Goal: Task Accomplishment & Management: Use online tool/utility

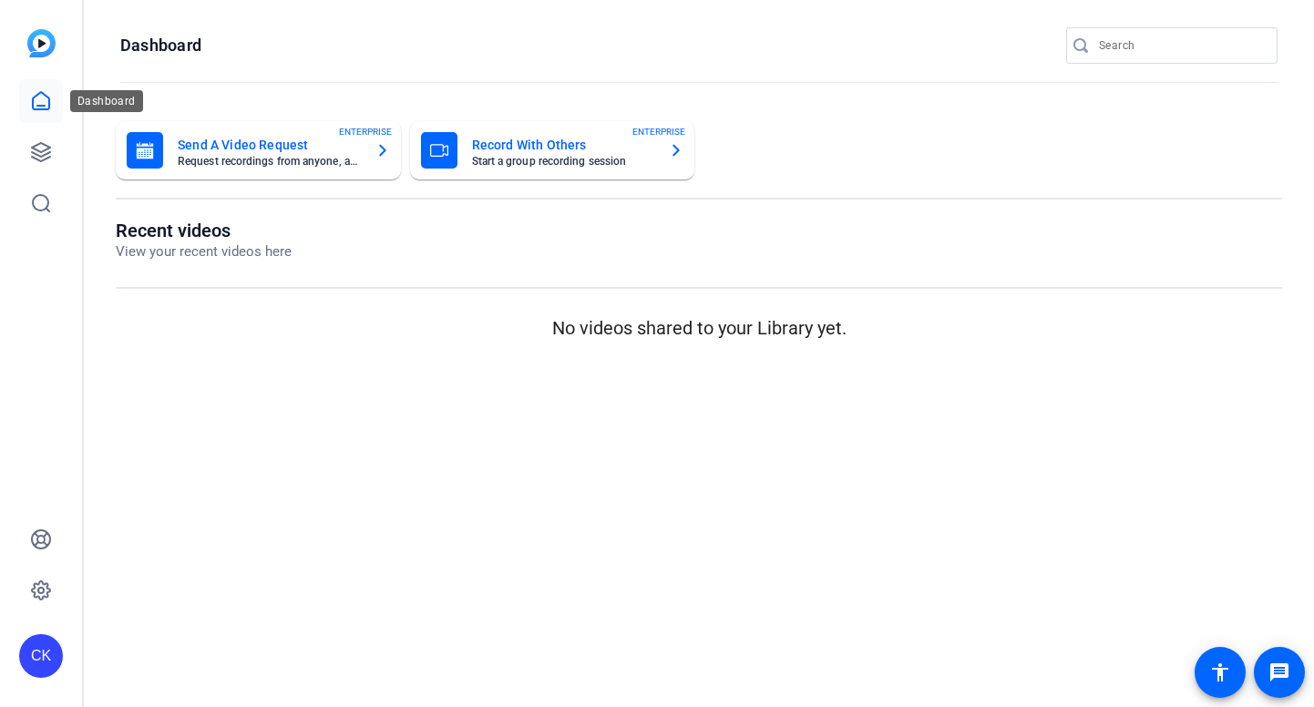
click at [23, 97] on link at bounding box center [41, 101] width 44 height 44
click at [49, 98] on icon at bounding box center [41, 100] width 16 height 17
click at [44, 137] on link at bounding box center [41, 152] width 44 height 44
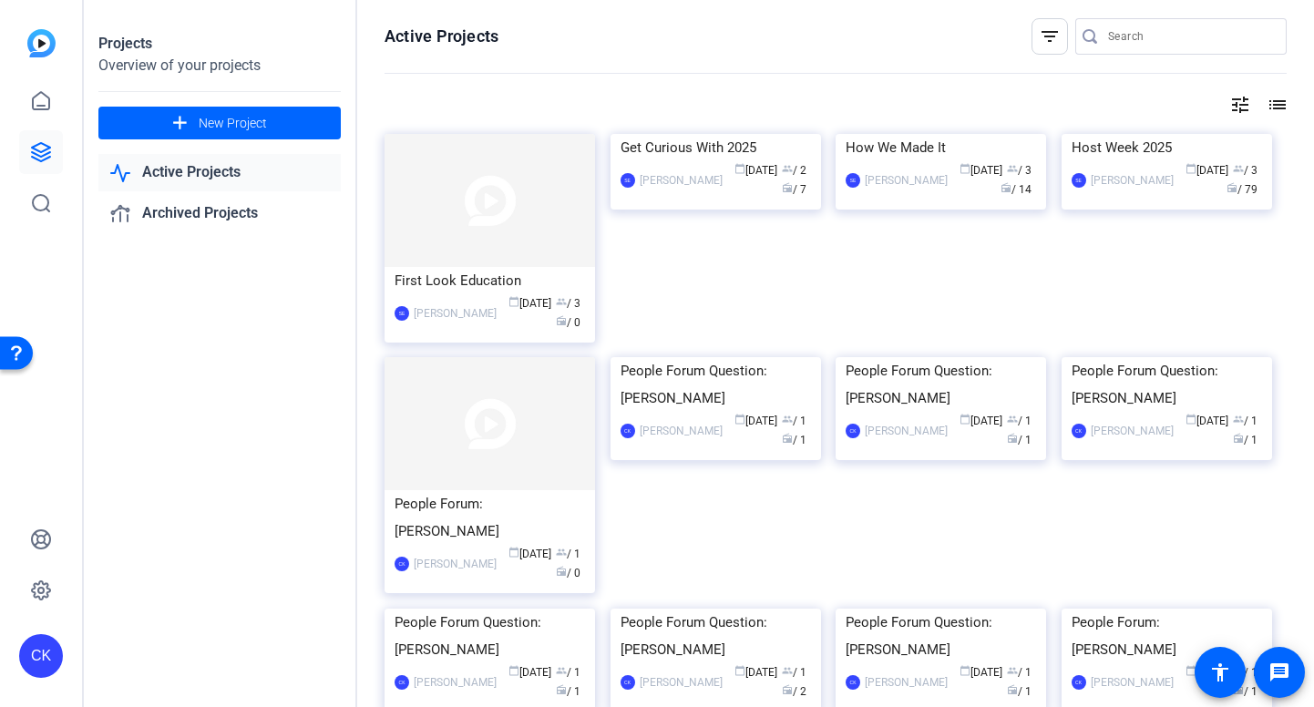
click at [44, 46] on img at bounding box center [41, 43] width 28 height 28
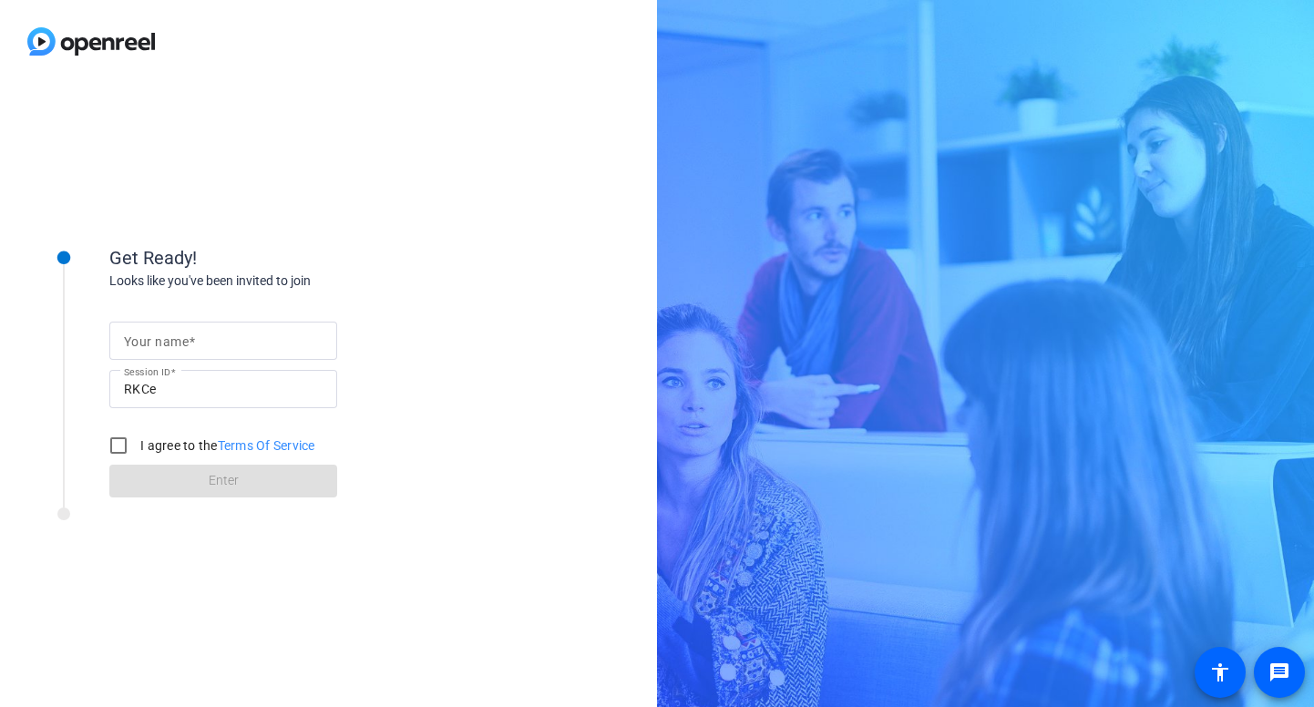
click at [215, 348] on input "Your name" at bounding box center [223, 341] width 199 height 22
type input "carrie"
click at [161, 479] on form "Your name carrie Session ID RKCe I agree to the Terms Of Service Enter" at bounding box center [223, 405] width 228 height 186
click at [95, 449] on div at bounding box center [63, 354] width 91 height 285
click at [114, 449] on input "I agree to the Terms Of Service" at bounding box center [118, 445] width 36 height 36
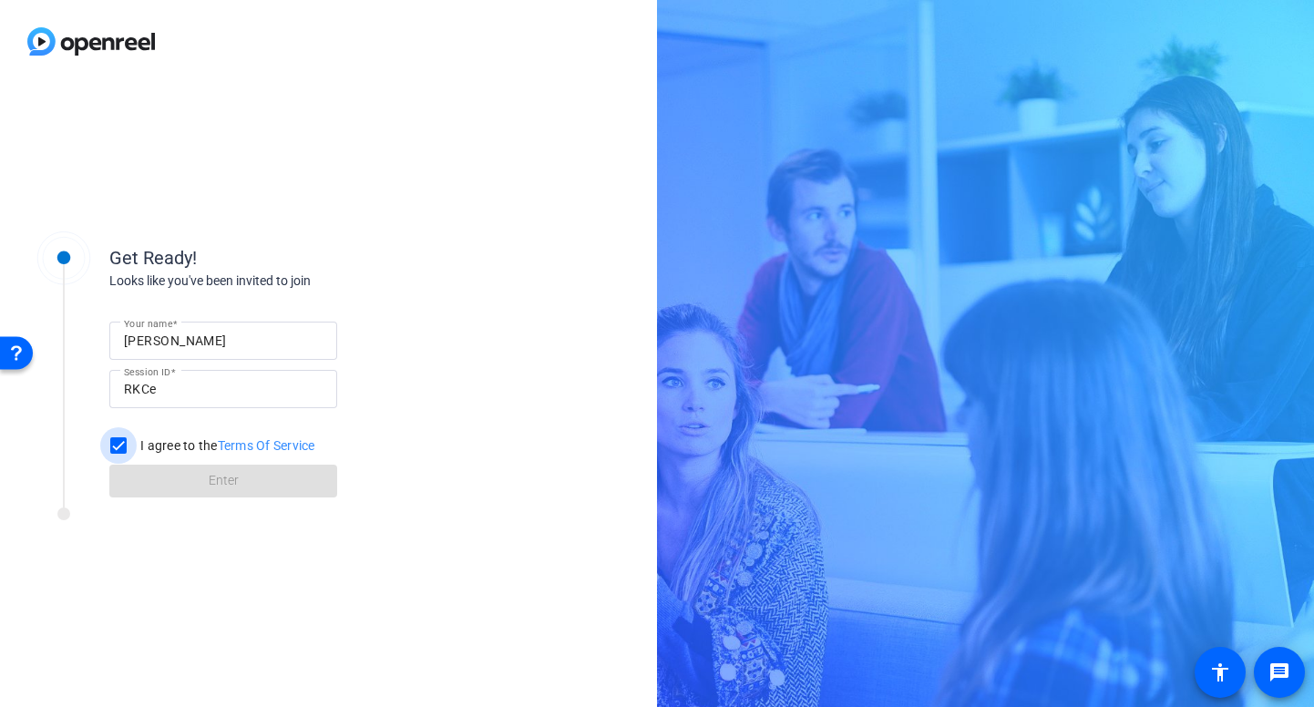
checkbox input "true"
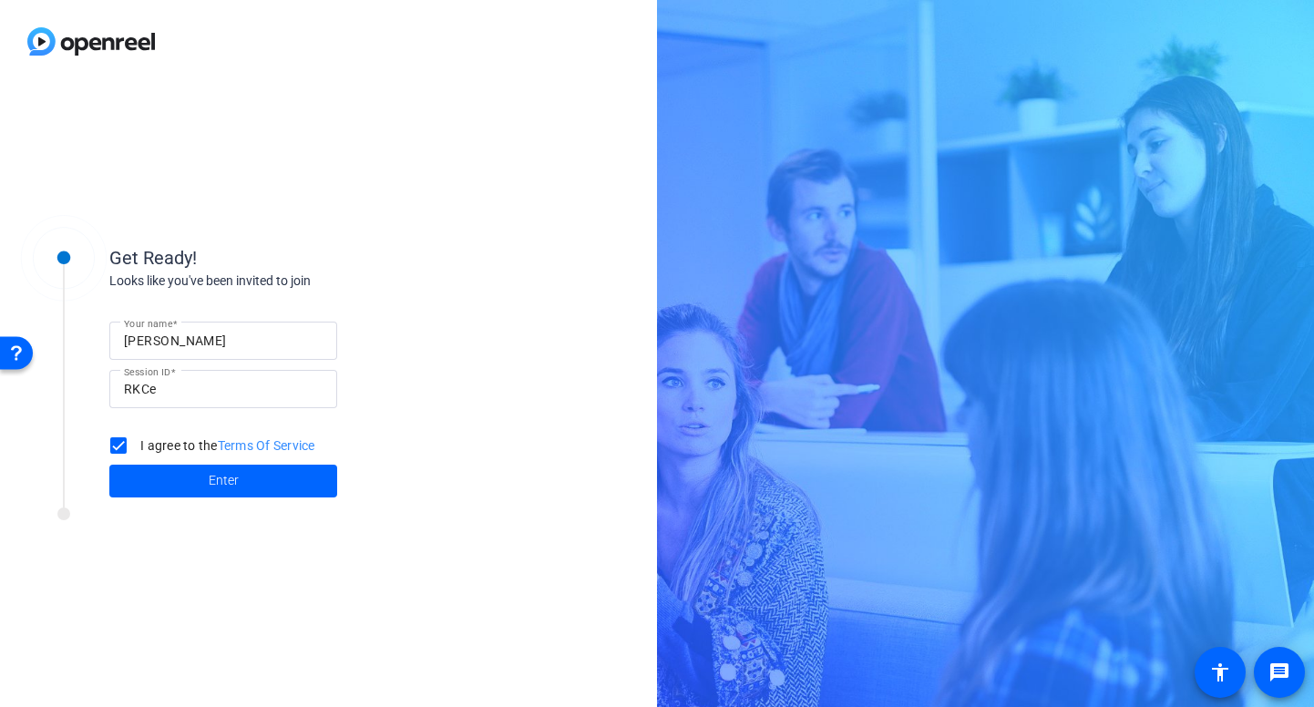
click at [191, 334] on input "carrie" at bounding box center [223, 341] width 199 height 22
type input "caroline"
click at [433, 268] on div "Get Ready!" at bounding box center [291, 257] width 365 height 27
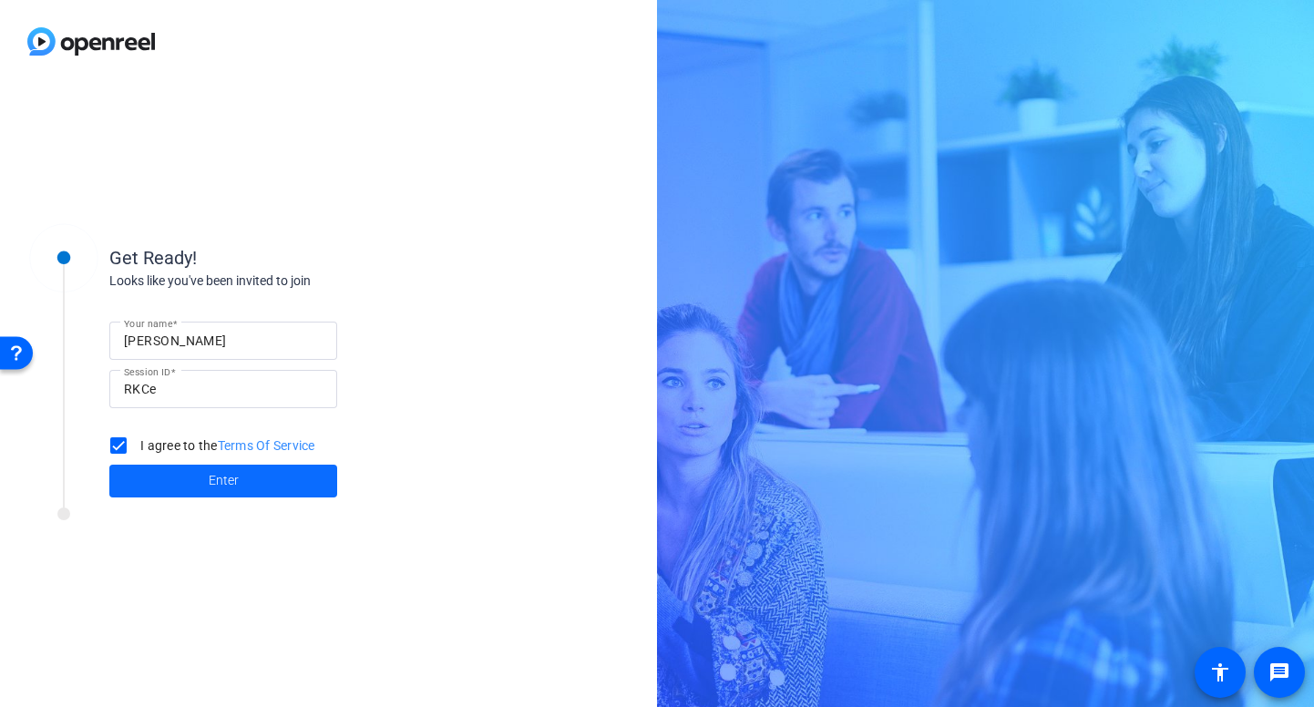
click at [205, 485] on span at bounding box center [223, 481] width 228 height 44
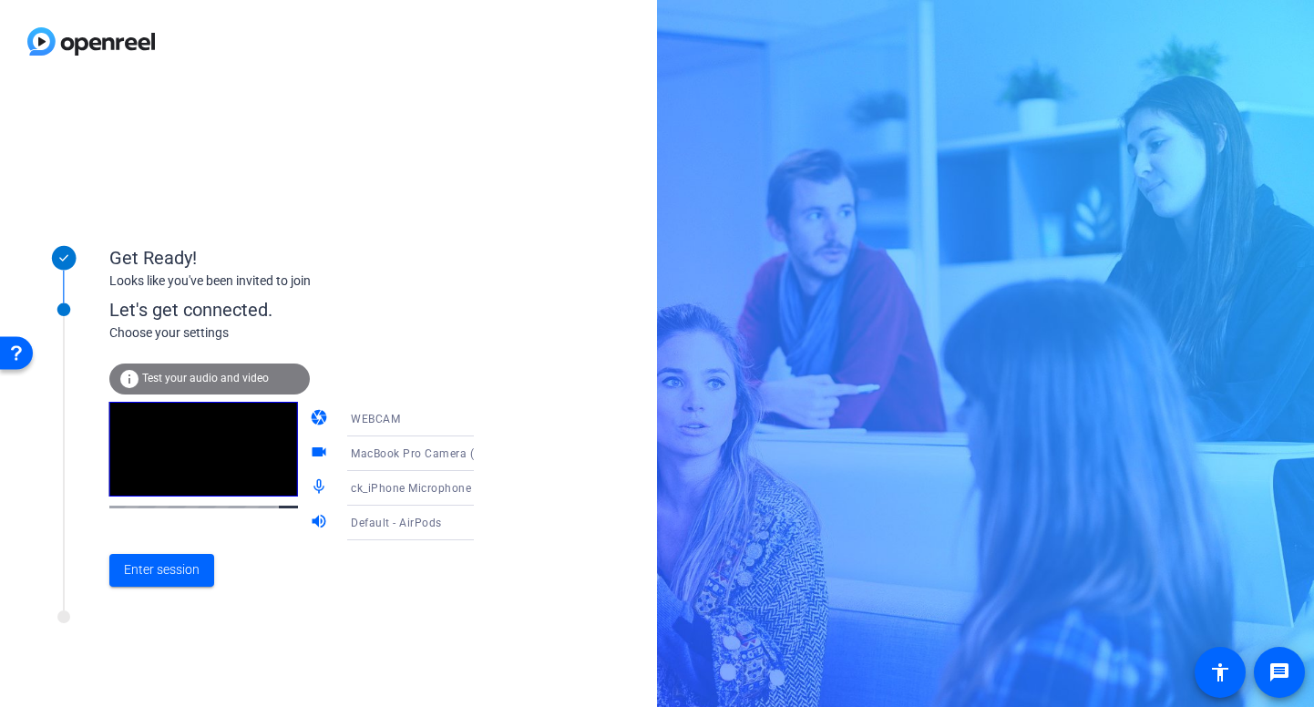
click at [352, 456] on span "MacBook Pro Camera (0000:0001)" at bounding box center [443, 453] width 185 height 15
click at [351, 452] on div at bounding box center [657, 353] width 1314 height 707
click at [351, 488] on span "ck_iPhone Microphone" at bounding box center [411, 488] width 120 height 13
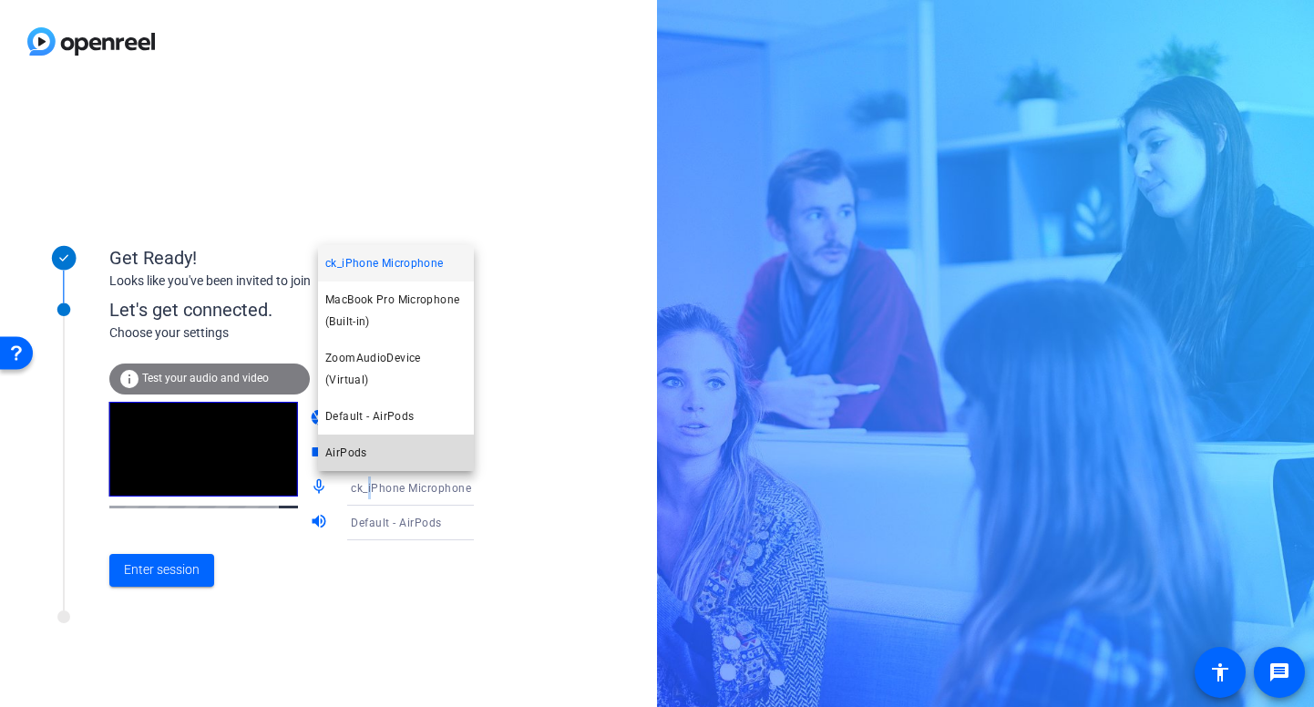
click at [358, 452] on span "AirPods" at bounding box center [346, 453] width 42 height 22
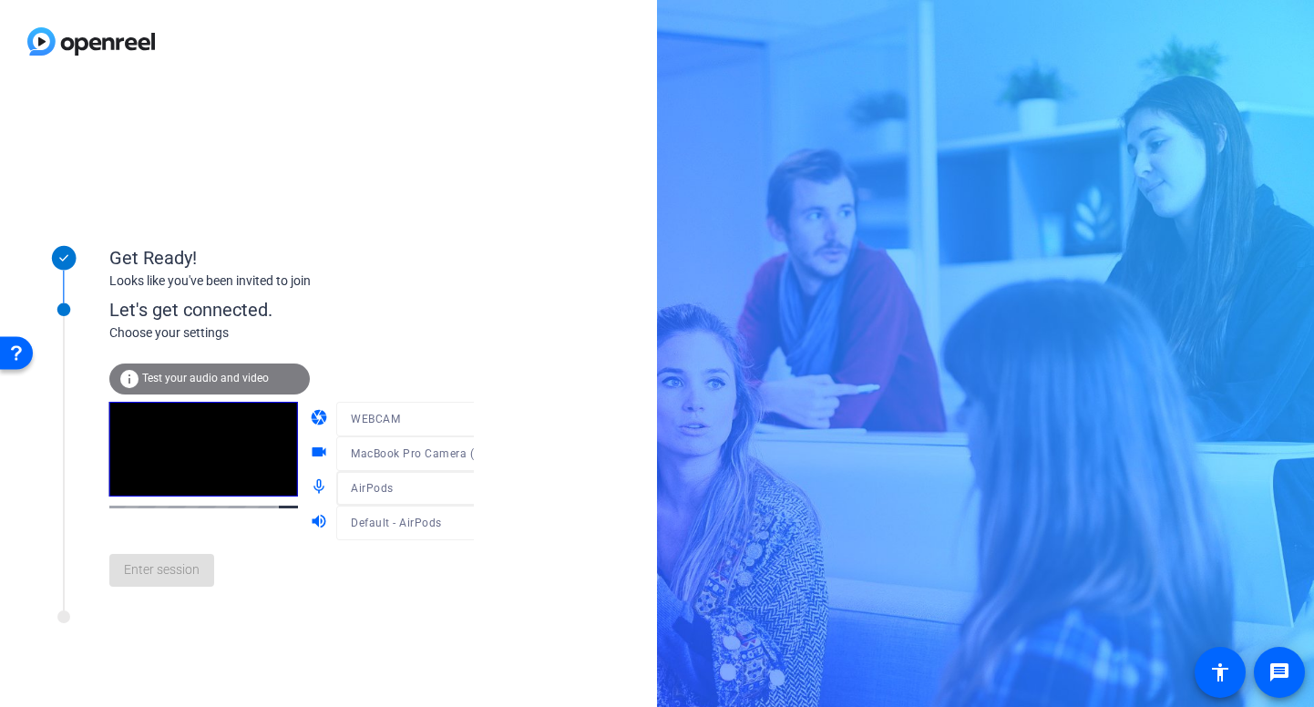
click at [358, 489] on span "AirPods" at bounding box center [372, 488] width 43 height 13
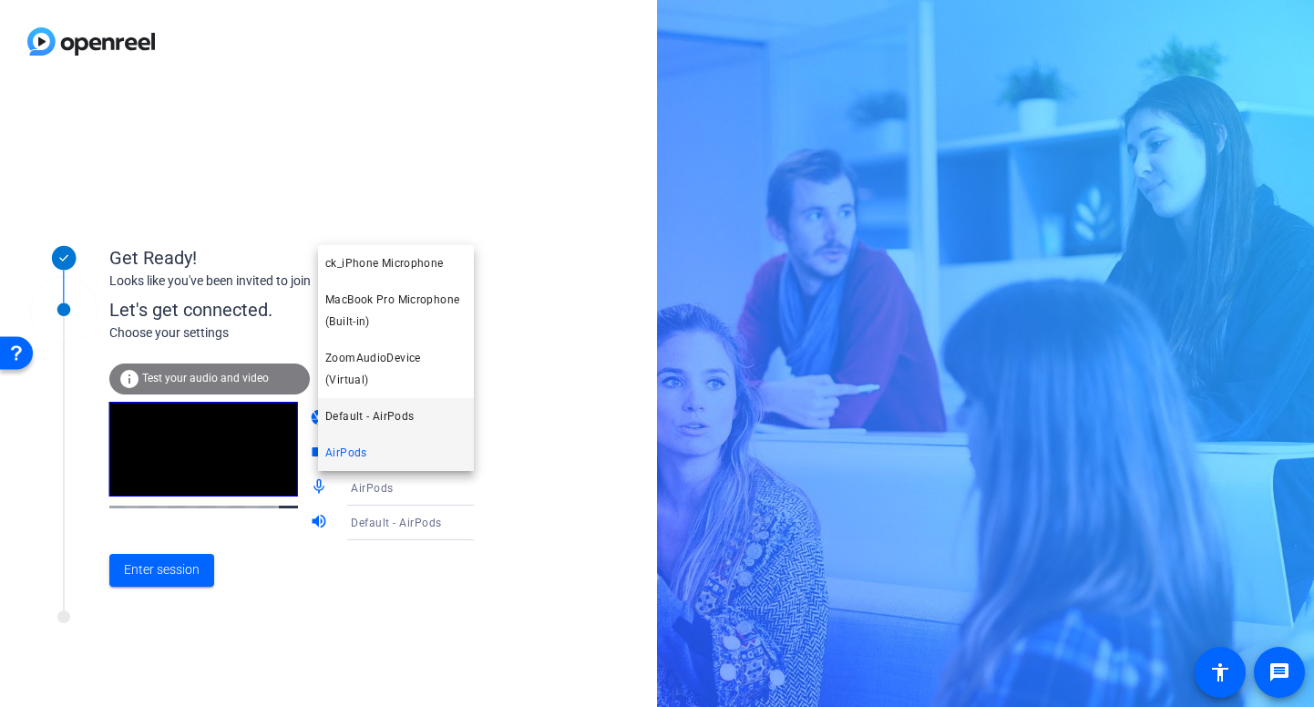
click at [360, 416] on span "Default - AirPods" at bounding box center [369, 417] width 88 height 22
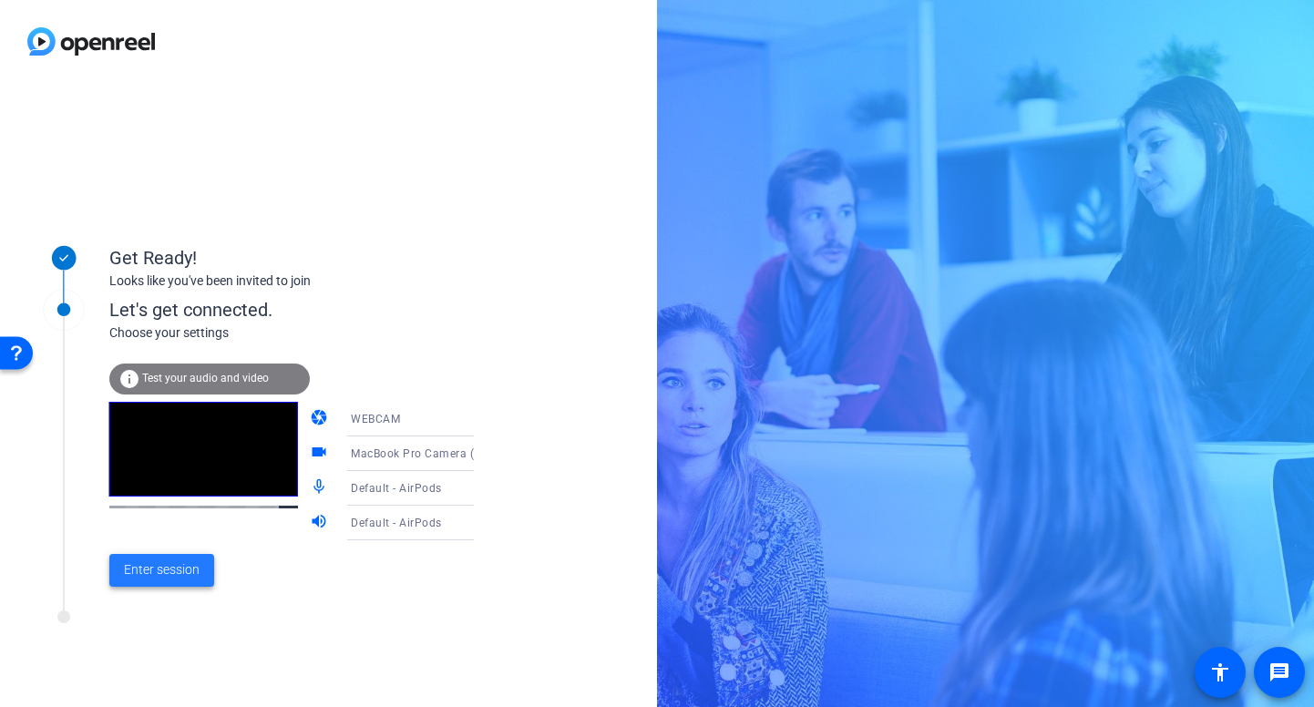
click at [170, 562] on span "Enter session" at bounding box center [162, 569] width 76 height 19
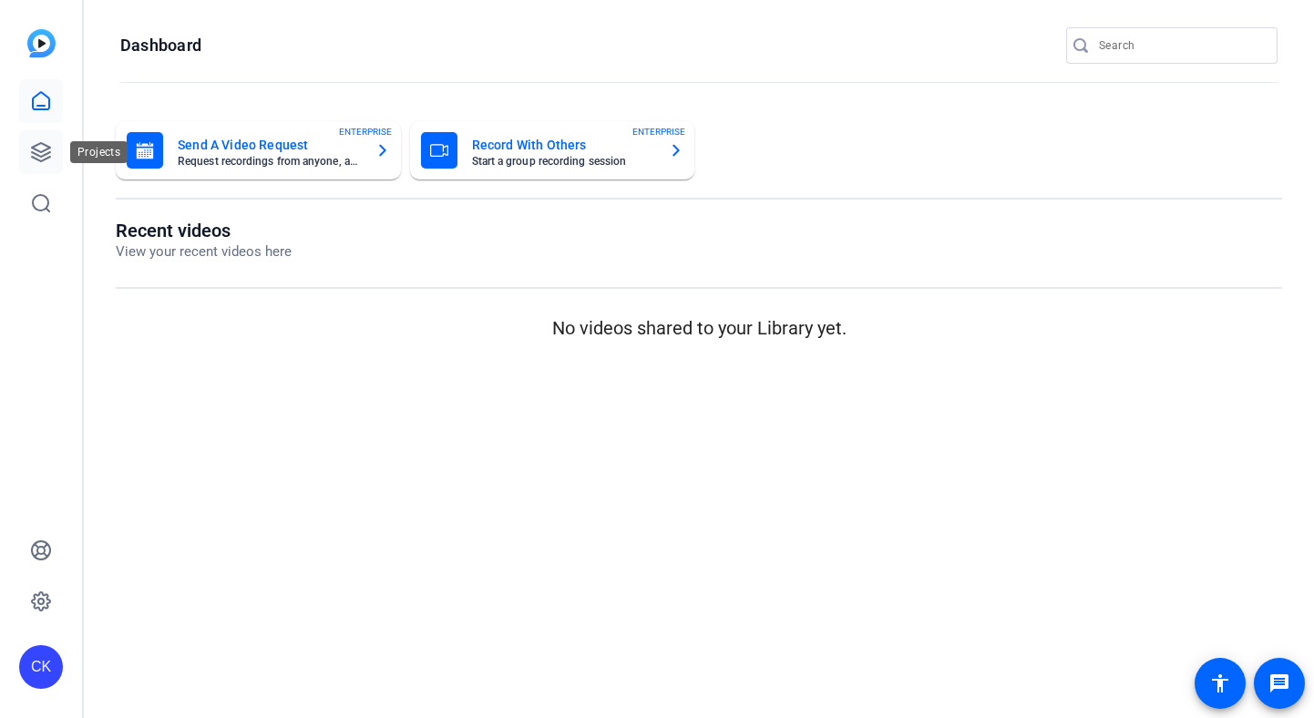
click at [30, 149] on icon at bounding box center [41, 152] width 22 height 22
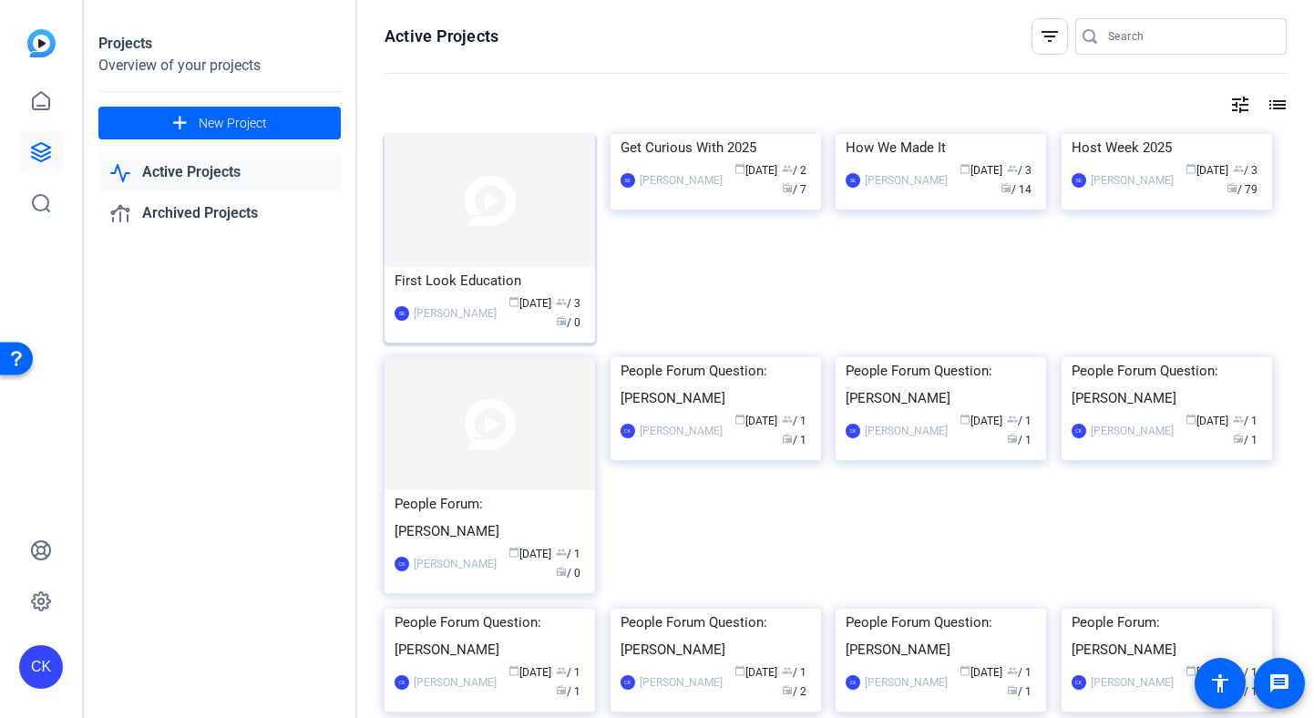
click at [428, 219] on img at bounding box center [490, 200] width 211 height 133
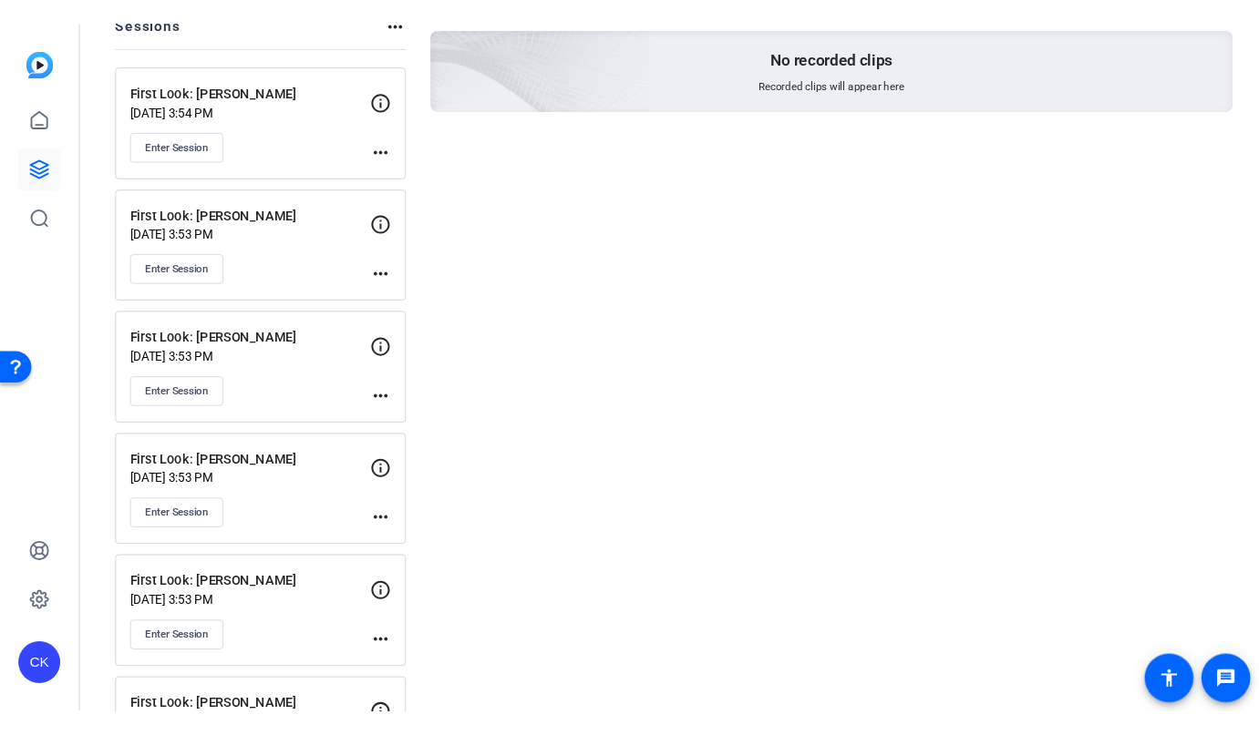
scroll to position [334, 0]
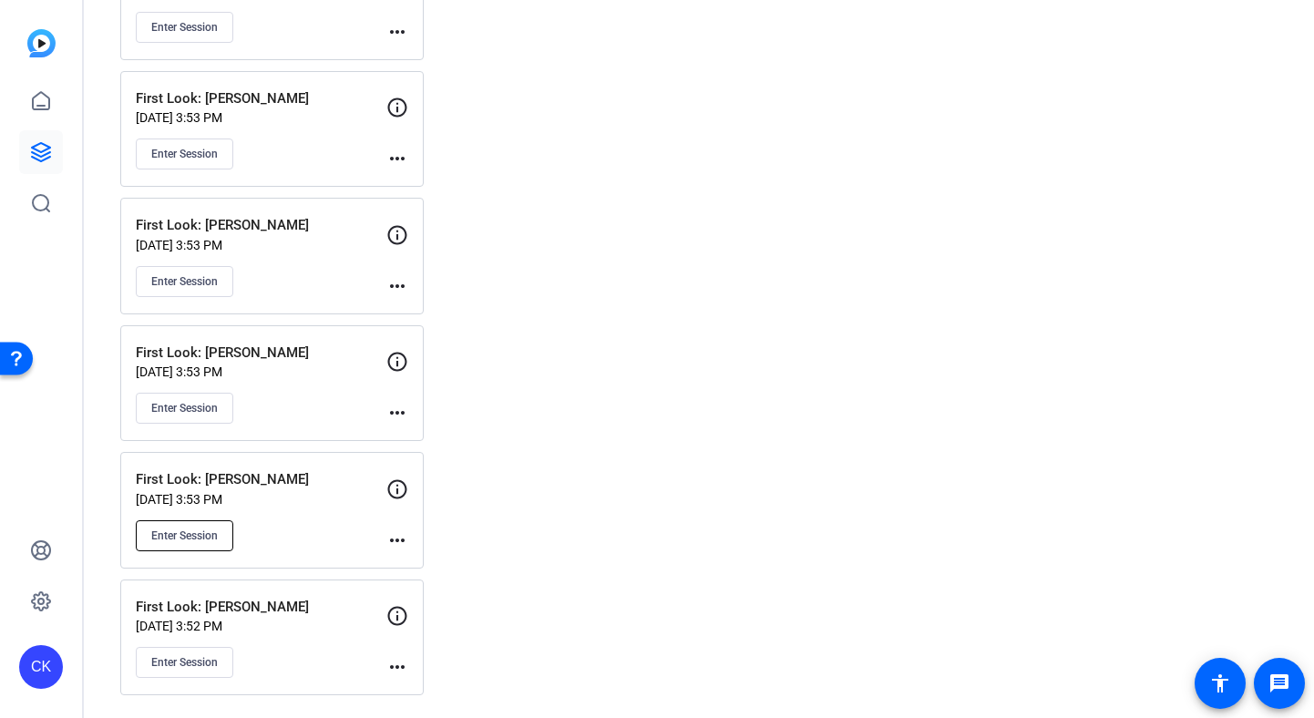
click at [205, 531] on span "Enter Session" at bounding box center [184, 536] width 67 height 15
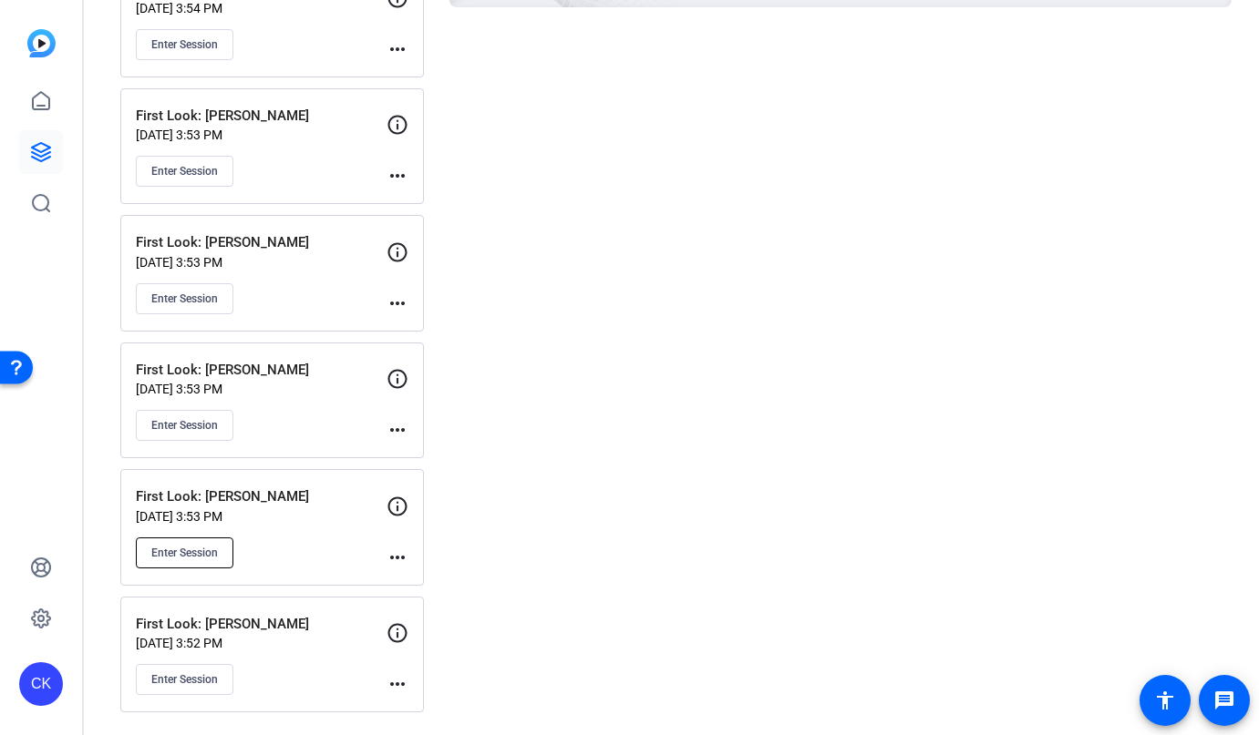
scroll to position [316, 0]
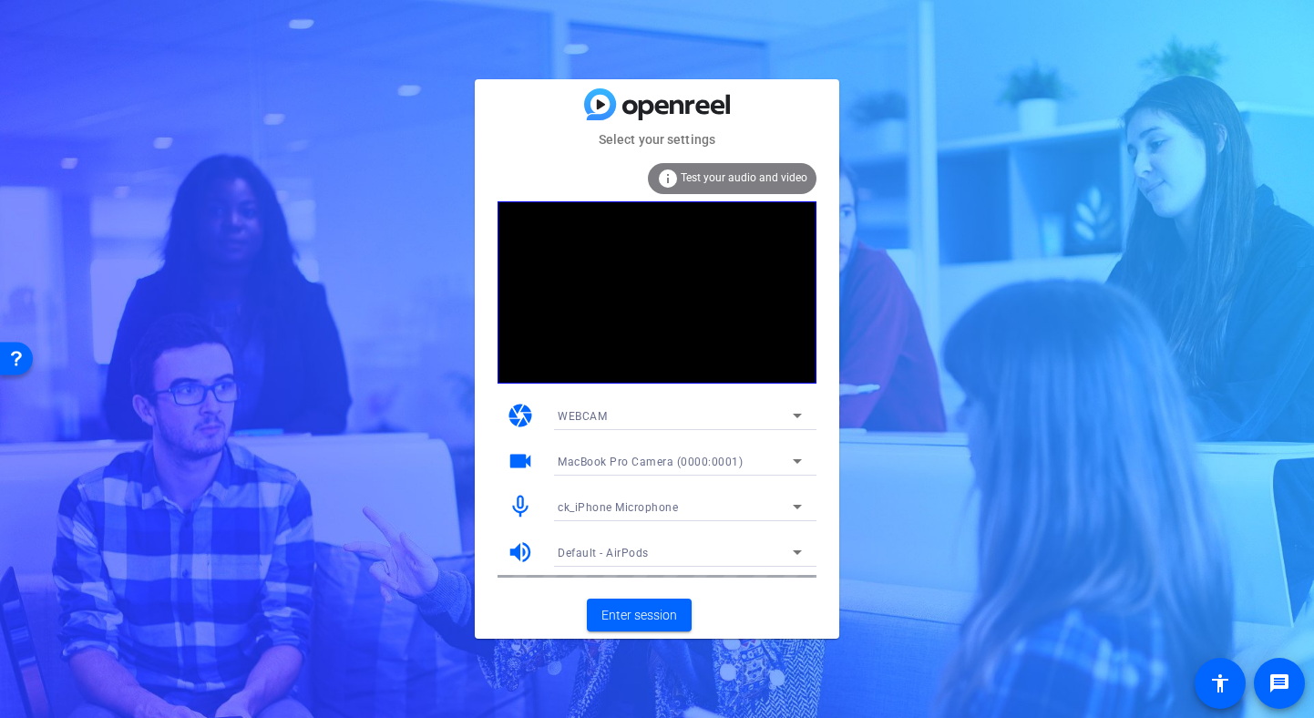
click at [661, 510] on span "ck_iPhone Microphone" at bounding box center [618, 507] width 120 height 13
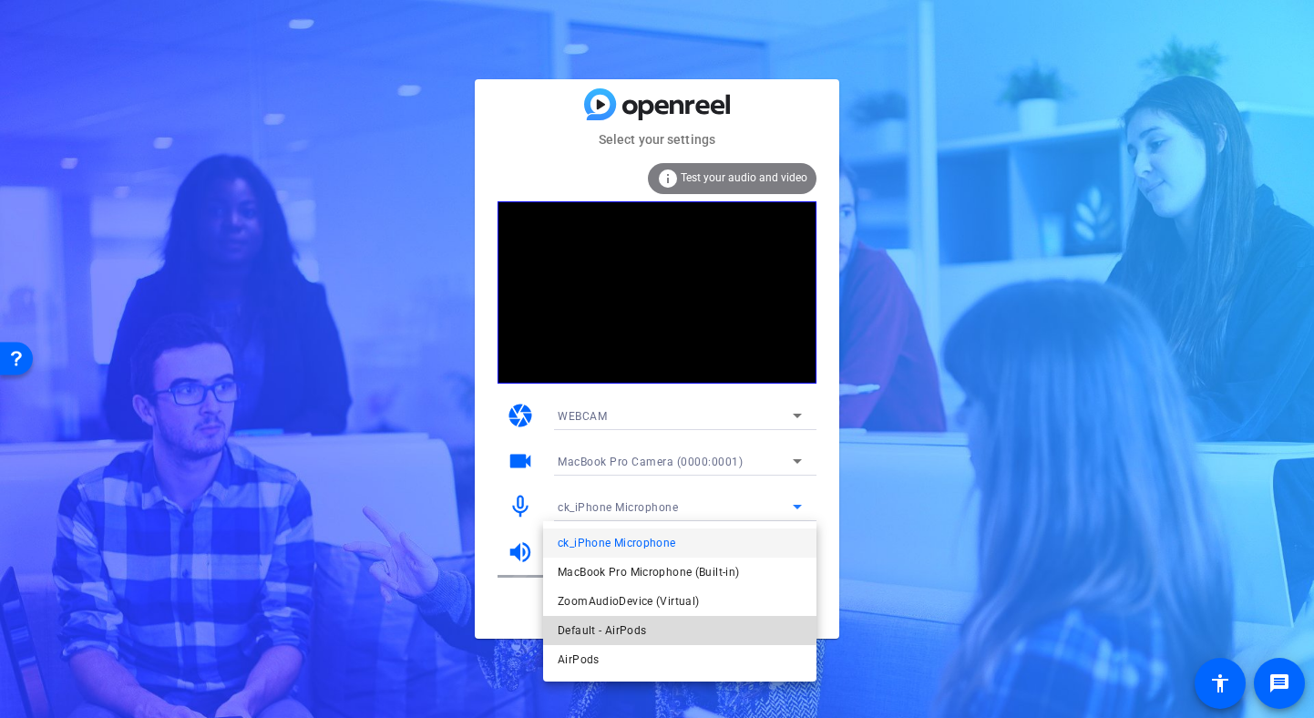
click at [653, 626] on mat-option "Default - AirPods" at bounding box center [679, 630] width 273 height 29
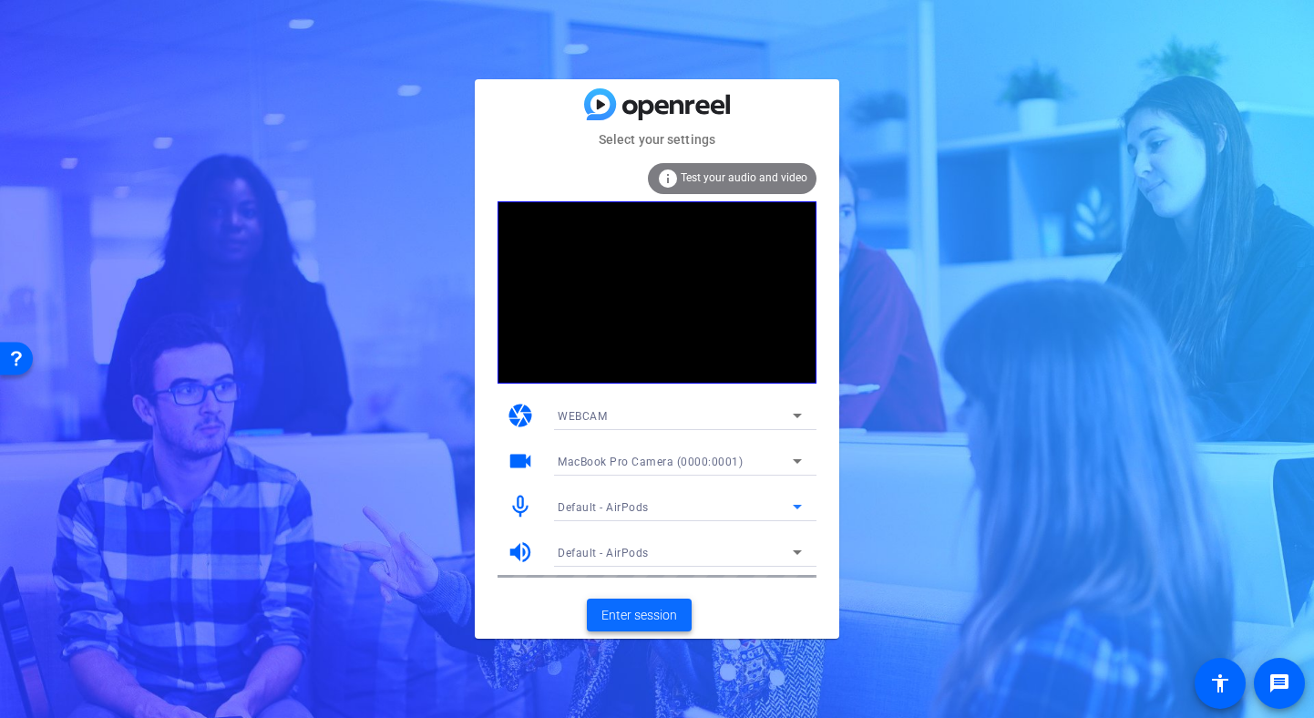
click at [631, 606] on span "Enter session" at bounding box center [639, 615] width 76 height 19
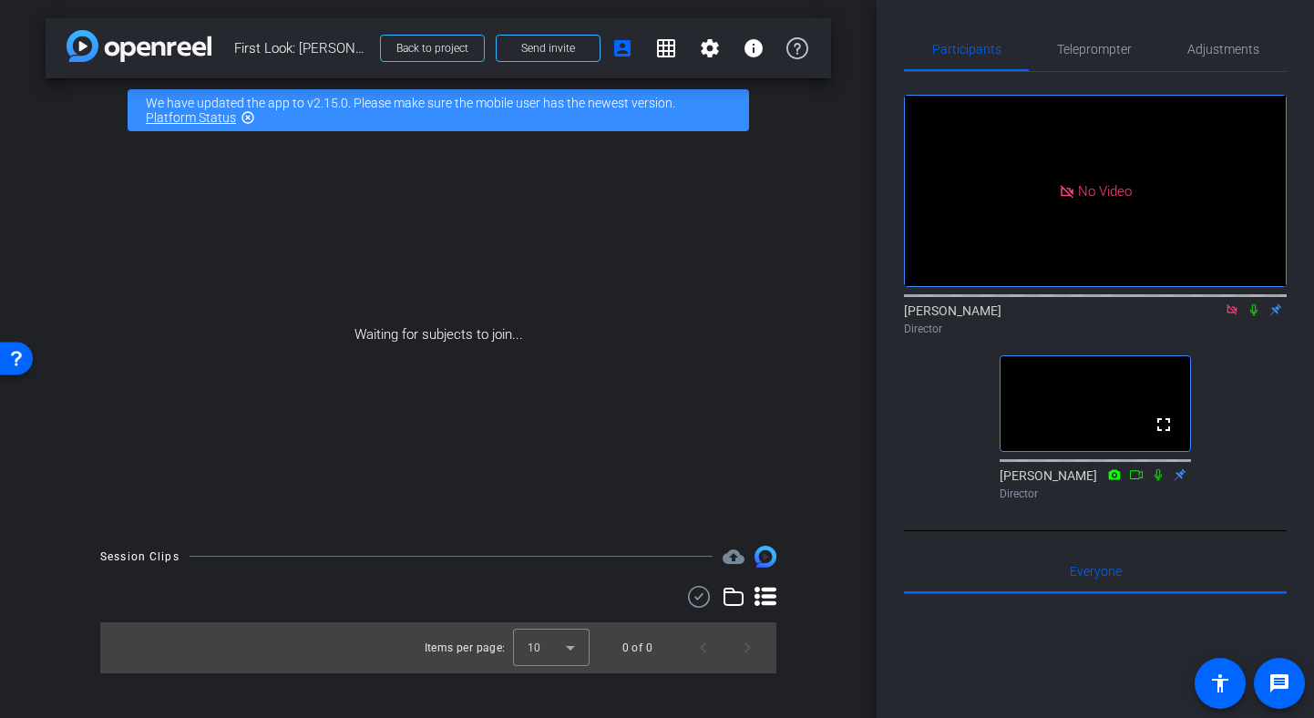
click at [1231, 314] on icon at bounding box center [1232, 309] width 10 height 10
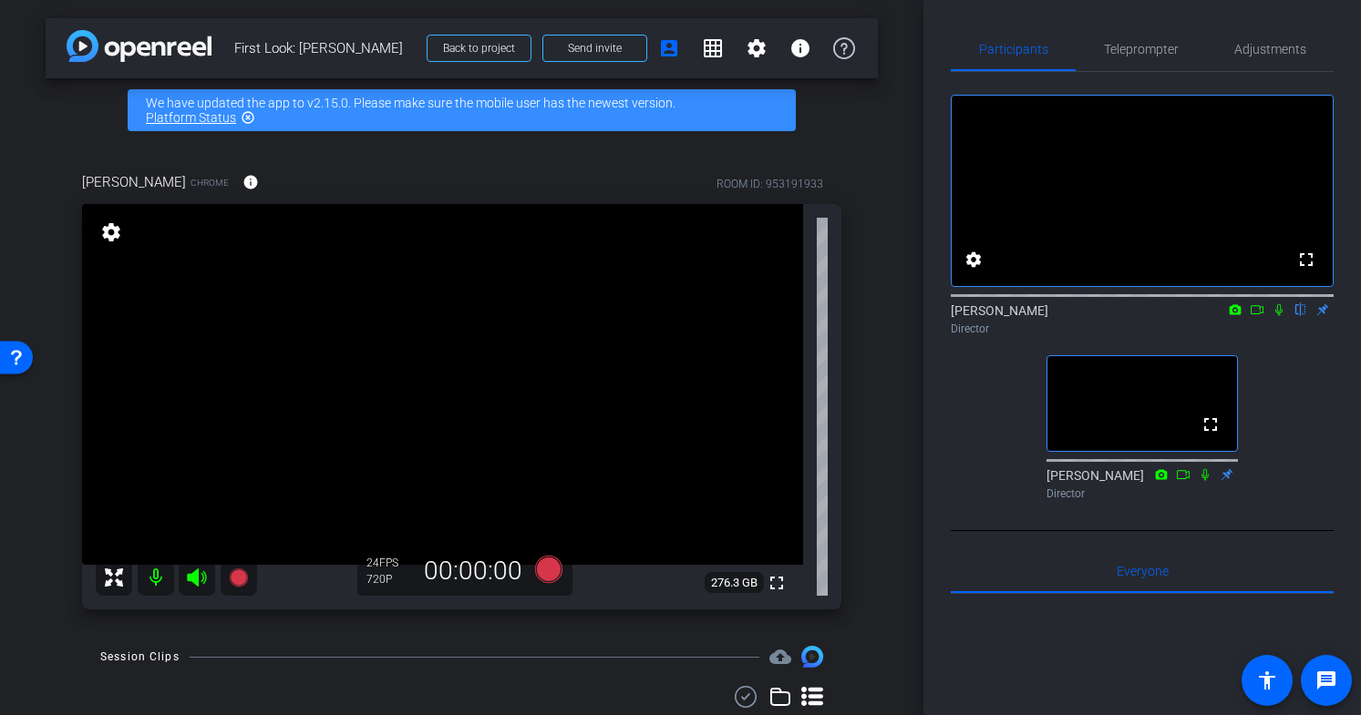
click at [1280, 316] on icon at bounding box center [1278, 310] width 7 height 12
click at [1280, 316] on icon at bounding box center [1278, 309] width 15 height 13
click at [1277, 316] on icon at bounding box center [1278, 309] width 15 height 13
click at [1278, 316] on icon at bounding box center [1279, 310] width 10 height 12
click at [1278, 316] on icon at bounding box center [1278, 310] width 7 height 12
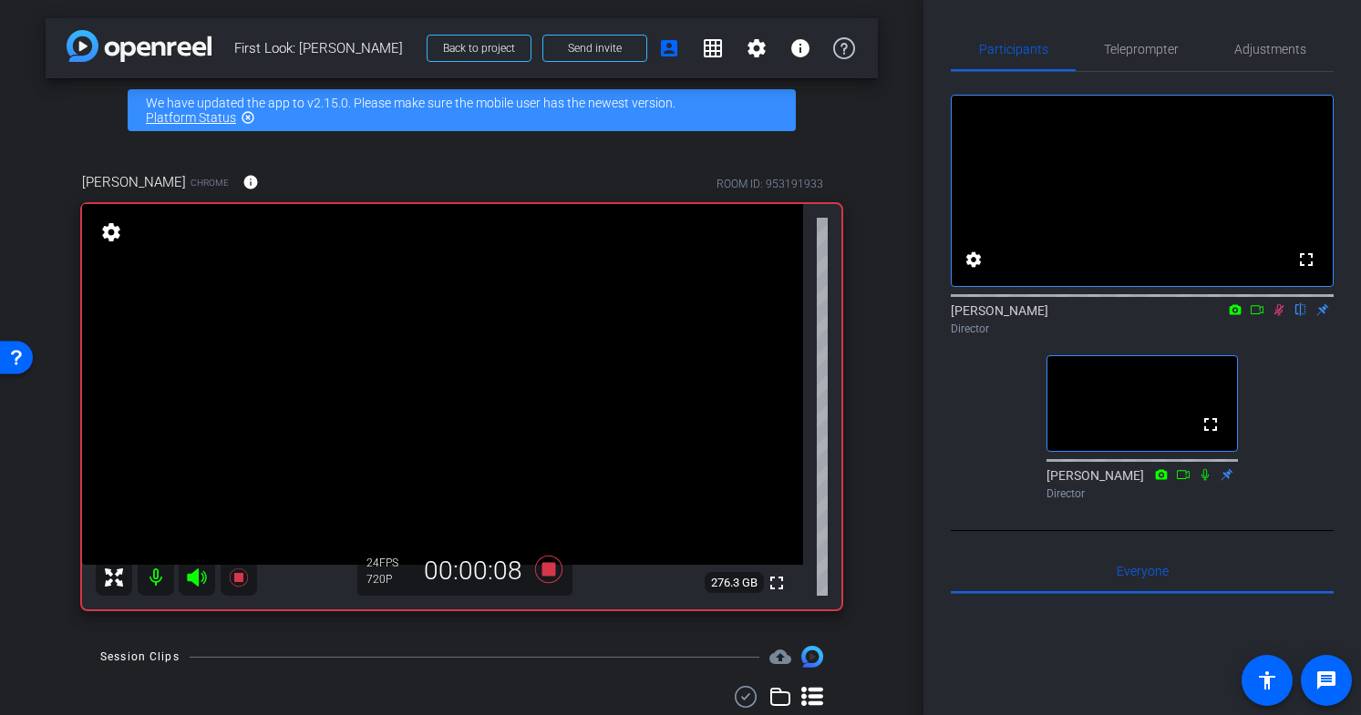
click at [1255, 316] on icon at bounding box center [1256, 309] width 15 height 13
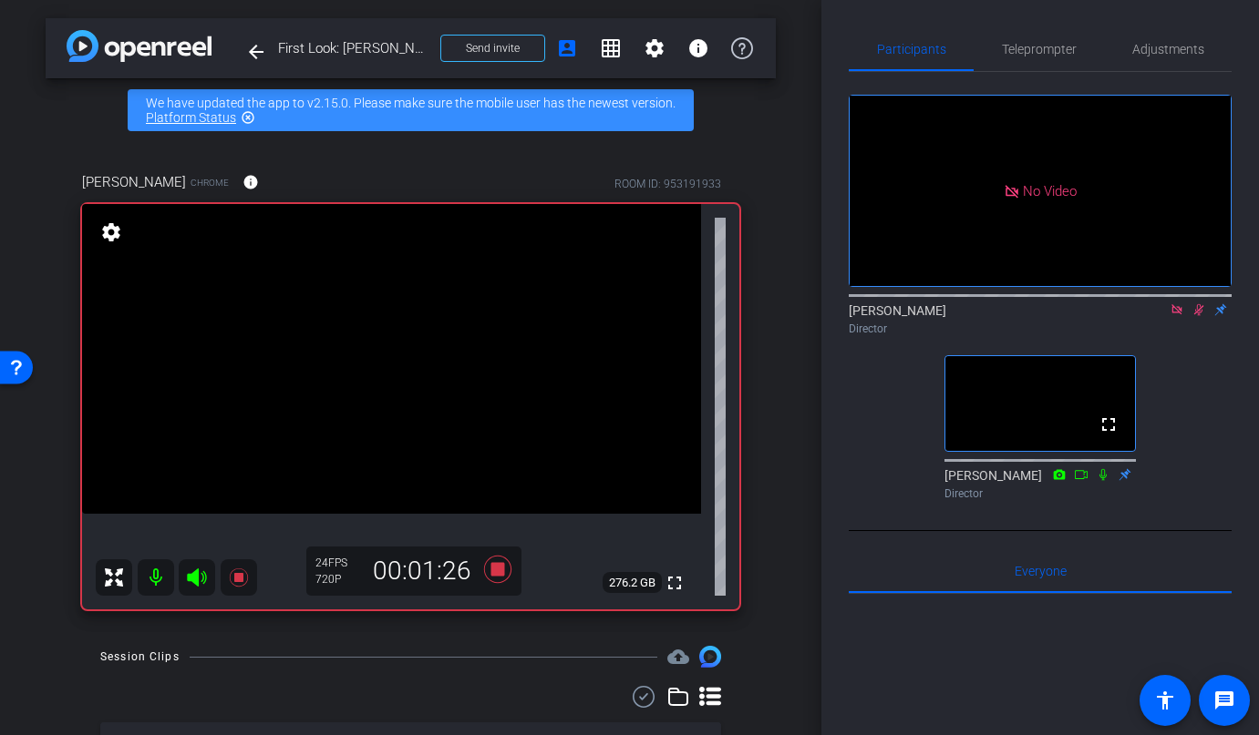
click at [1180, 314] on icon at bounding box center [1176, 309] width 10 height 10
click at [1173, 316] on icon at bounding box center [1177, 310] width 10 height 12
click at [1172, 316] on icon at bounding box center [1176, 309] width 15 height 13
click at [1154, 316] on icon at bounding box center [1154, 309] width 15 height 13
click at [1177, 314] on icon at bounding box center [1176, 309] width 10 height 10
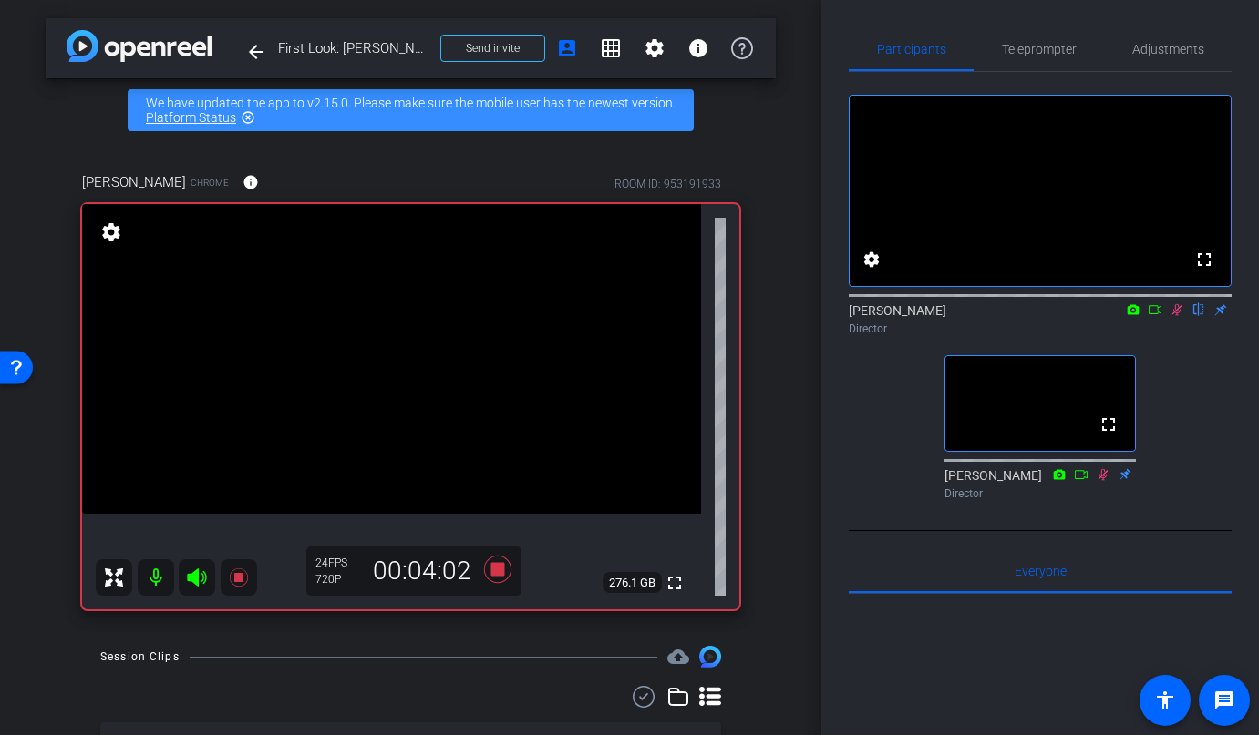
click at [1177, 316] on icon at bounding box center [1177, 310] width 10 height 12
click at [1177, 316] on icon at bounding box center [1176, 309] width 15 height 13
click at [1152, 316] on icon at bounding box center [1154, 309] width 15 height 13
click at [1177, 316] on icon at bounding box center [1176, 309] width 15 height 13
click at [1175, 316] on icon at bounding box center [1176, 309] width 15 height 13
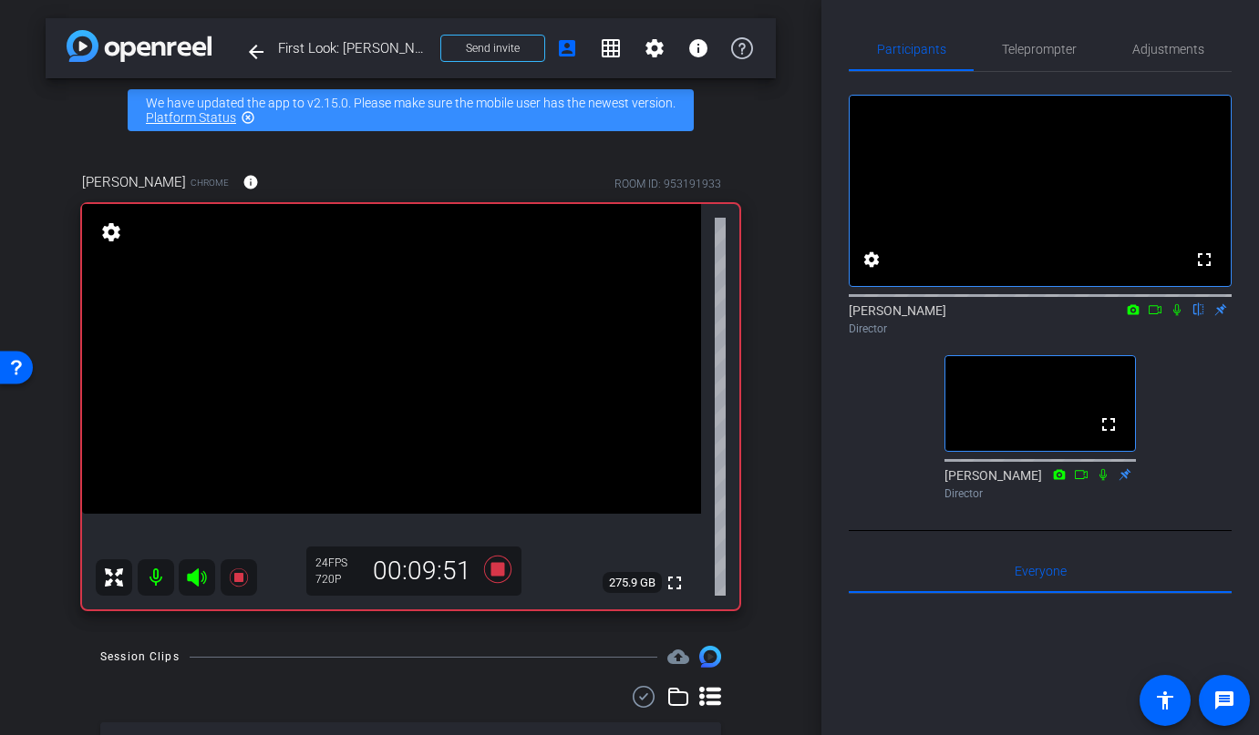
click at [1174, 316] on icon at bounding box center [1176, 309] width 15 height 13
click at [1177, 316] on icon at bounding box center [1176, 309] width 15 height 13
click at [1173, 316] on icon at bounding box center [1176, 309] width 15 height 13
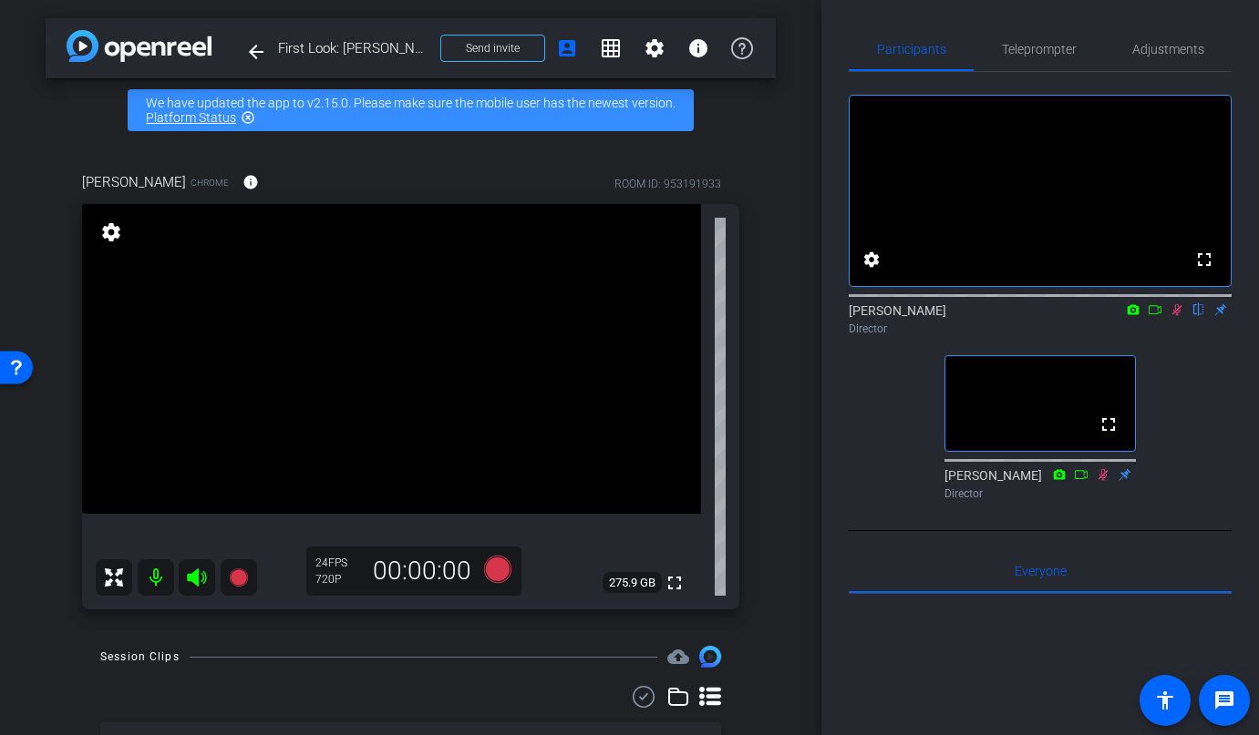
click at [1177, 316] on icon at bounding box center [1176, 309] width 15 height 13
click at [1176, 318] on mat-icon at bounding box center [1177, 310] width 22 height 16
